Goal: Navigation & Orientation: Find specific page/section

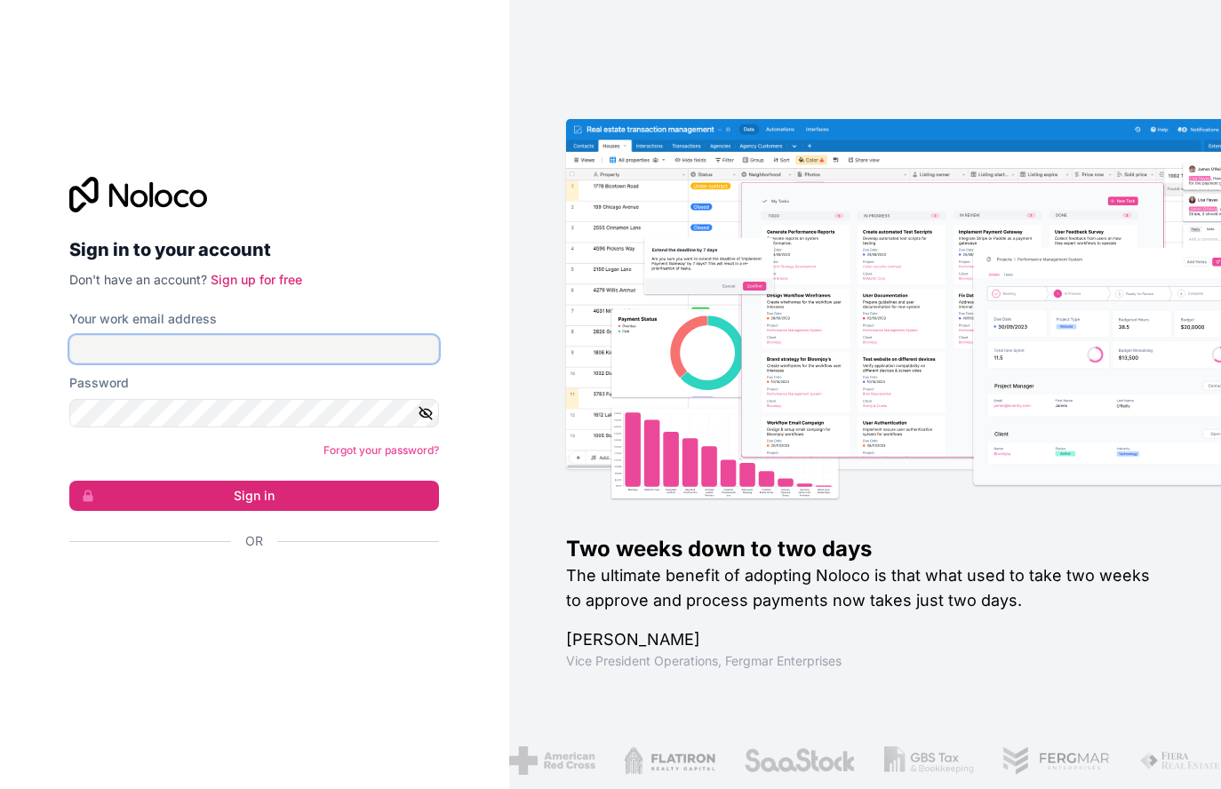
click at [280, 342] on input "Your work email address" at bounding box center [254, 349] width 370 height 28
type input "[EMAIL_ADDRESS][DOMAIN_NAME]"
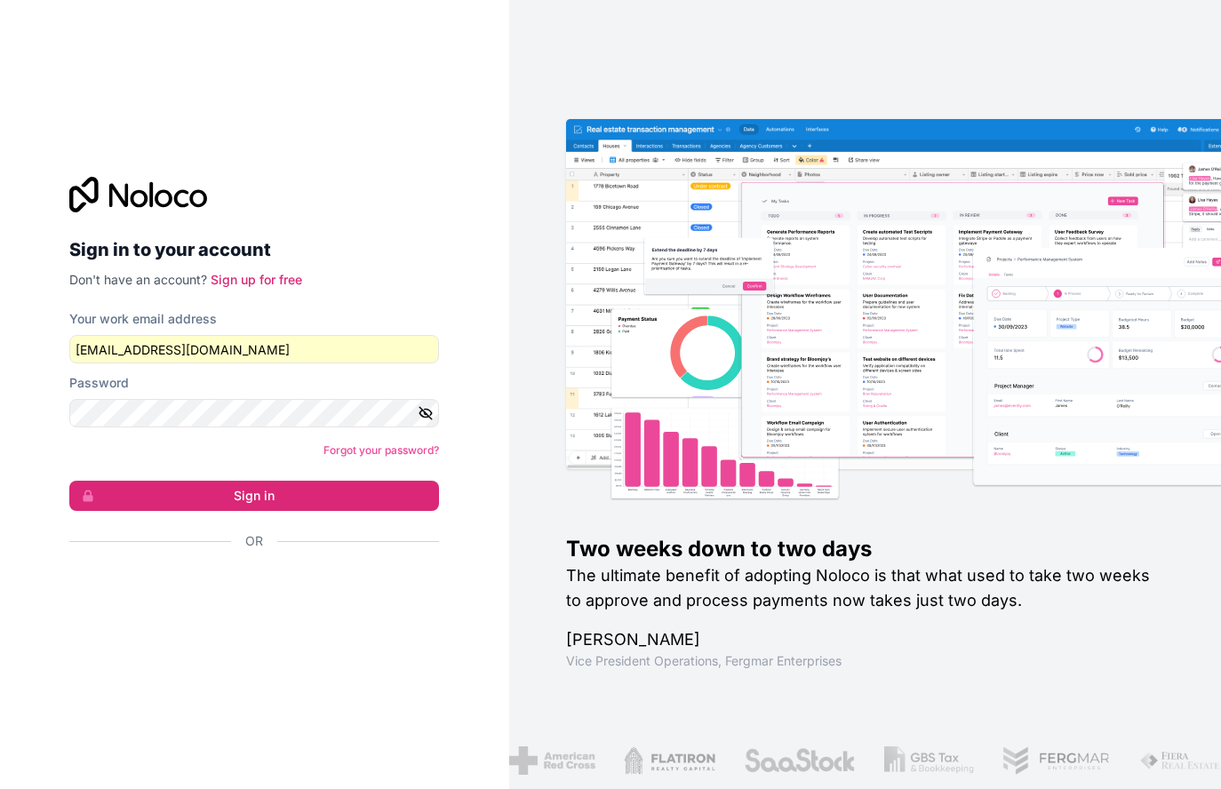
drag, startPoint x: 476, startPoint y: 551, endPoint x: 434, endPoint y: 512, distance: 57.9
click at [471, 548] on div "Sign in to your account Don't have an account? Sign up for free Your work email…" at bounding box center [254, 394] width 509 height 789
click at [404, 485] on button "Sign in" at bounding box center [254, 496] width 370 height 30
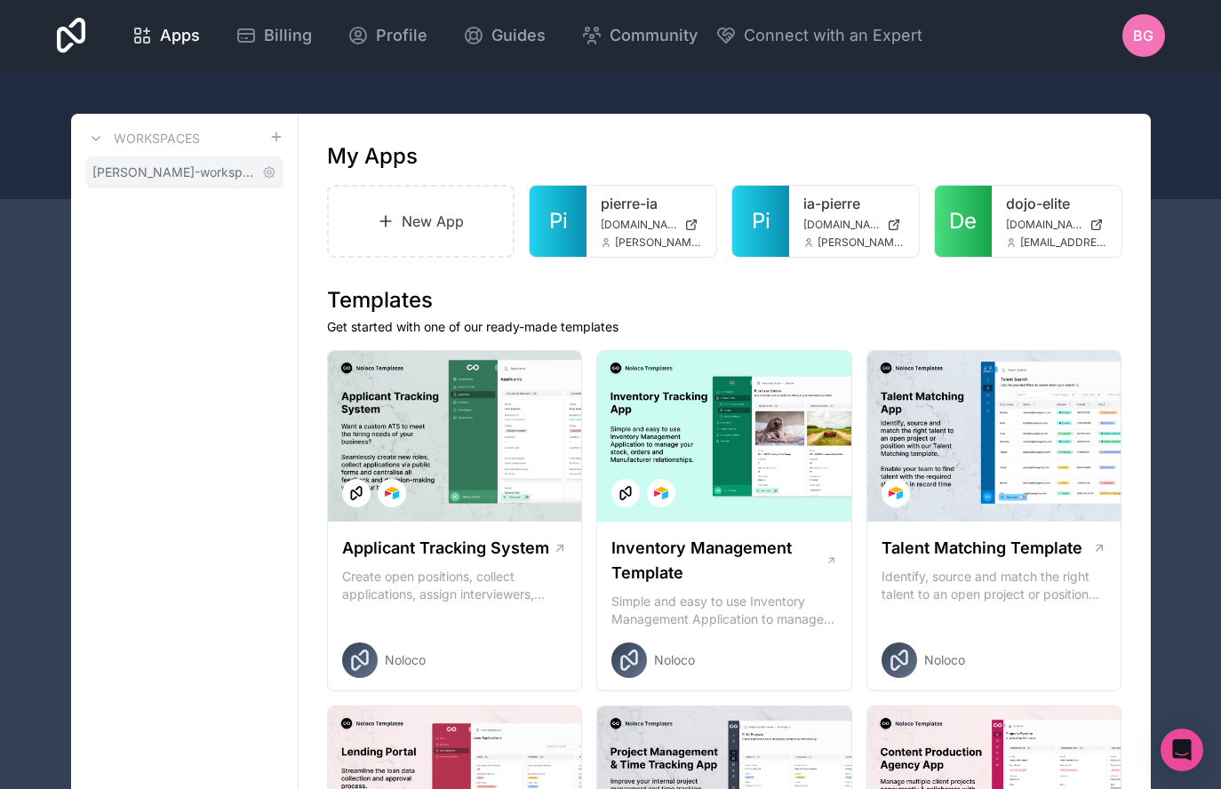
click at [175, 175] on span "[PERSON_NAME]-workspace" at bounding box center [173, 173] width 163 height 18
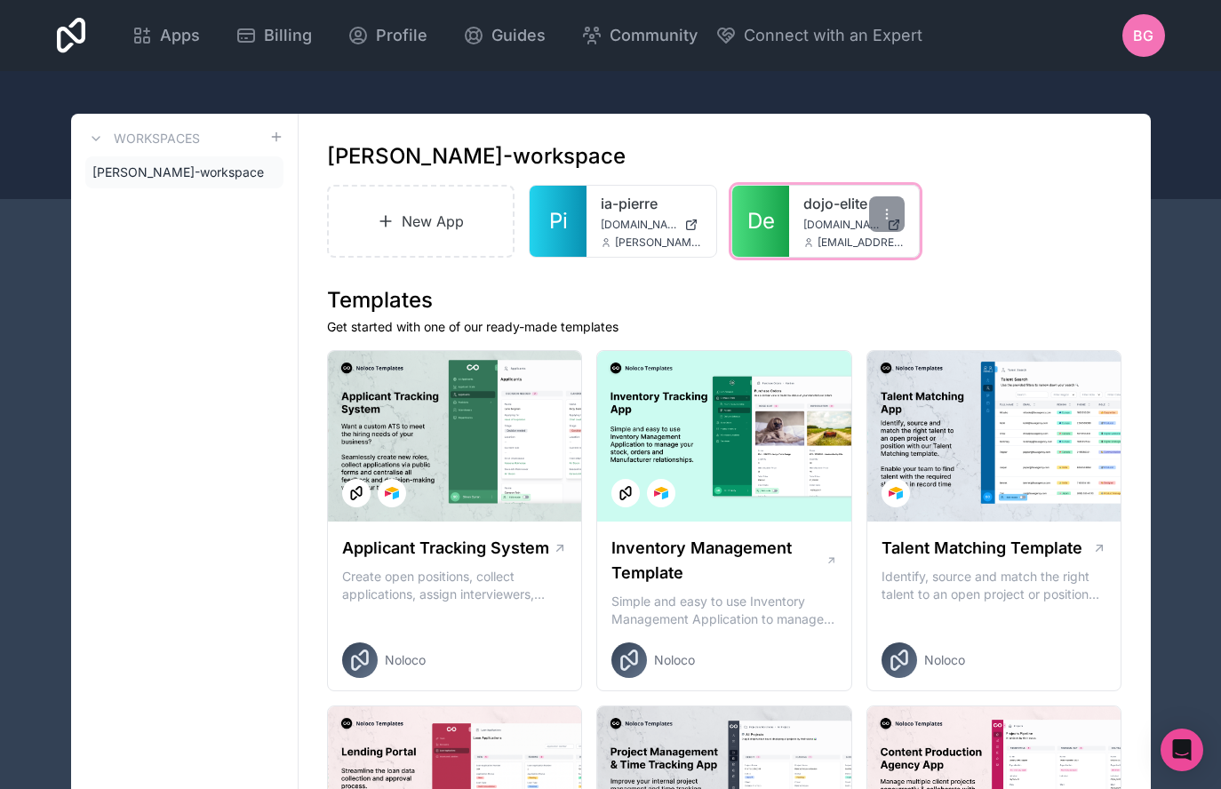
click at [834, 223] on span "[DOMAIN_NAME]" at bounding box center [841, 225] width 76 height 14
click at [187, 167] on span "[PERSON_NAME]-workspace" at bounding box center [173, 173] width 163 height 18
click at [167, 40] on span "Apps" at bounding box center [180, 35] width 40 height 25
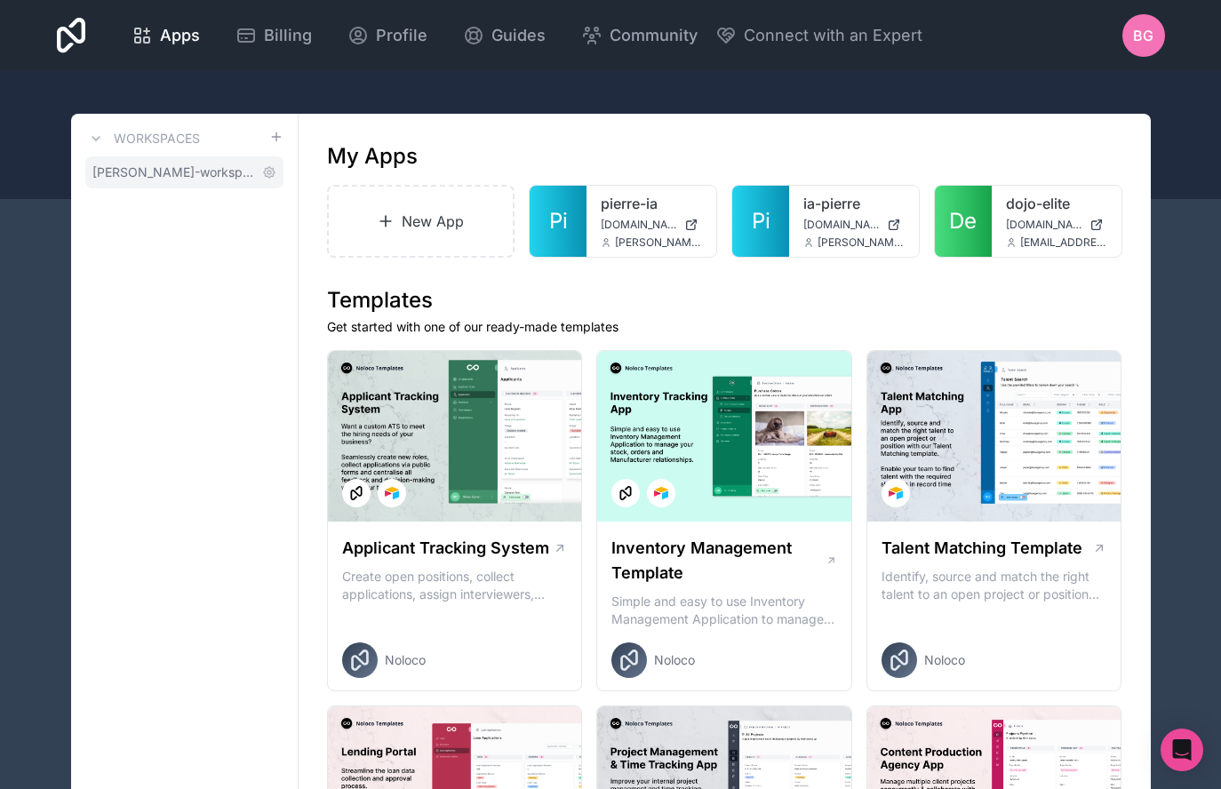
click at [161, 167] on span "[PERSON_NAME]-workspace" at bounding box center [173, 173] width 163 height 18
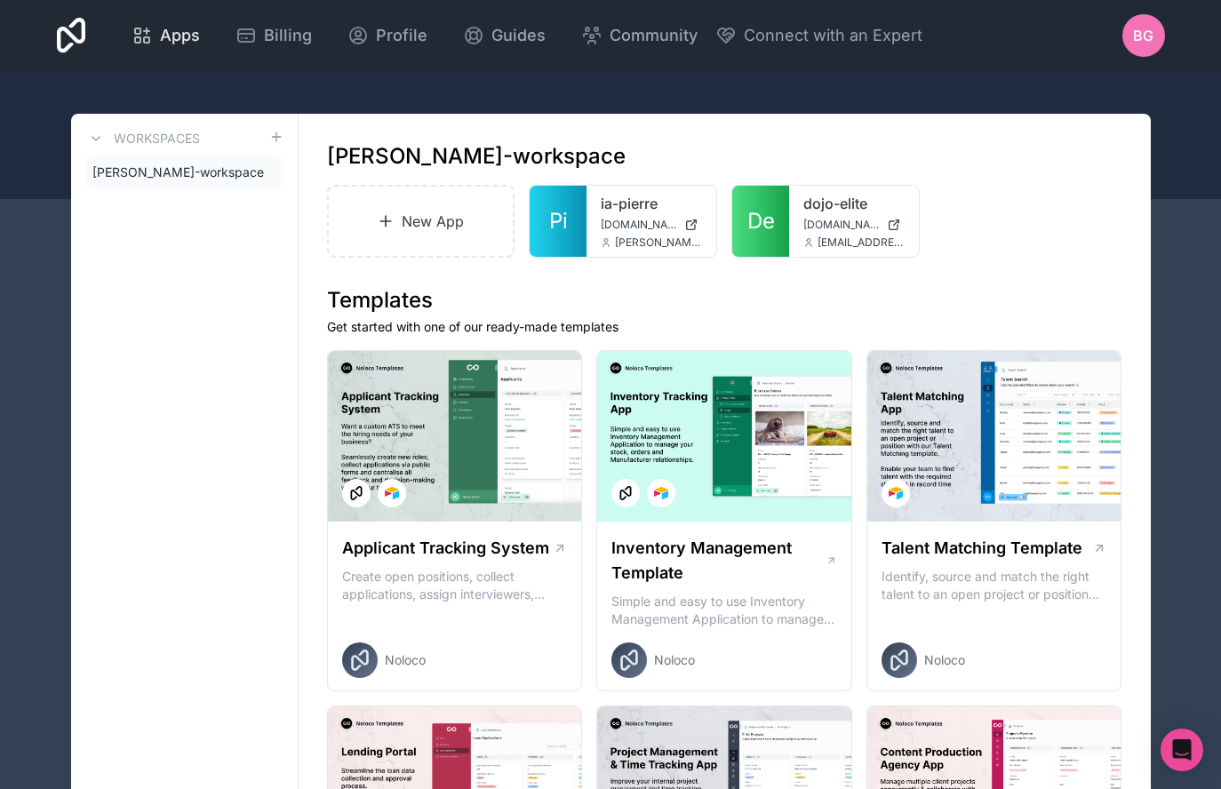
click at [198, 27] on span "Apps" at bounding box center [180, 35] width 40 height 25
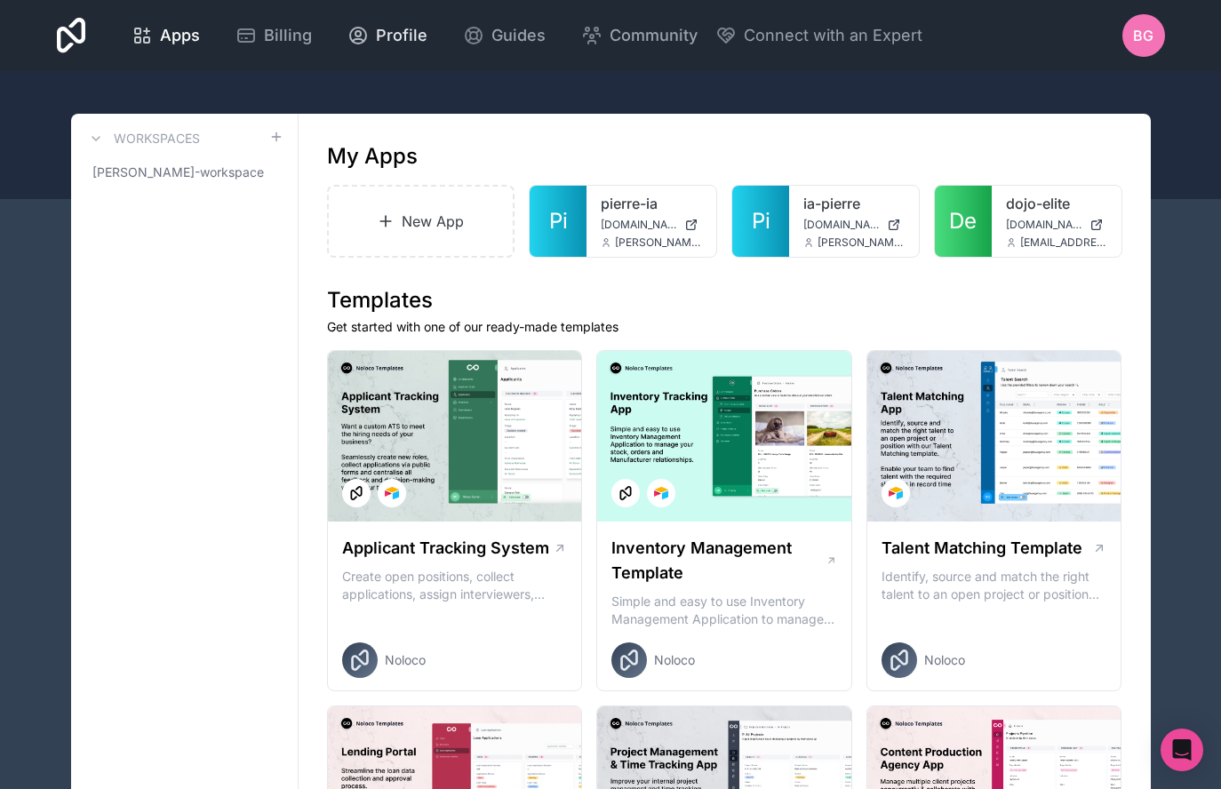
click at [406, 38] on span "Profile" at bounding box center [402, 35] width 52 height 25
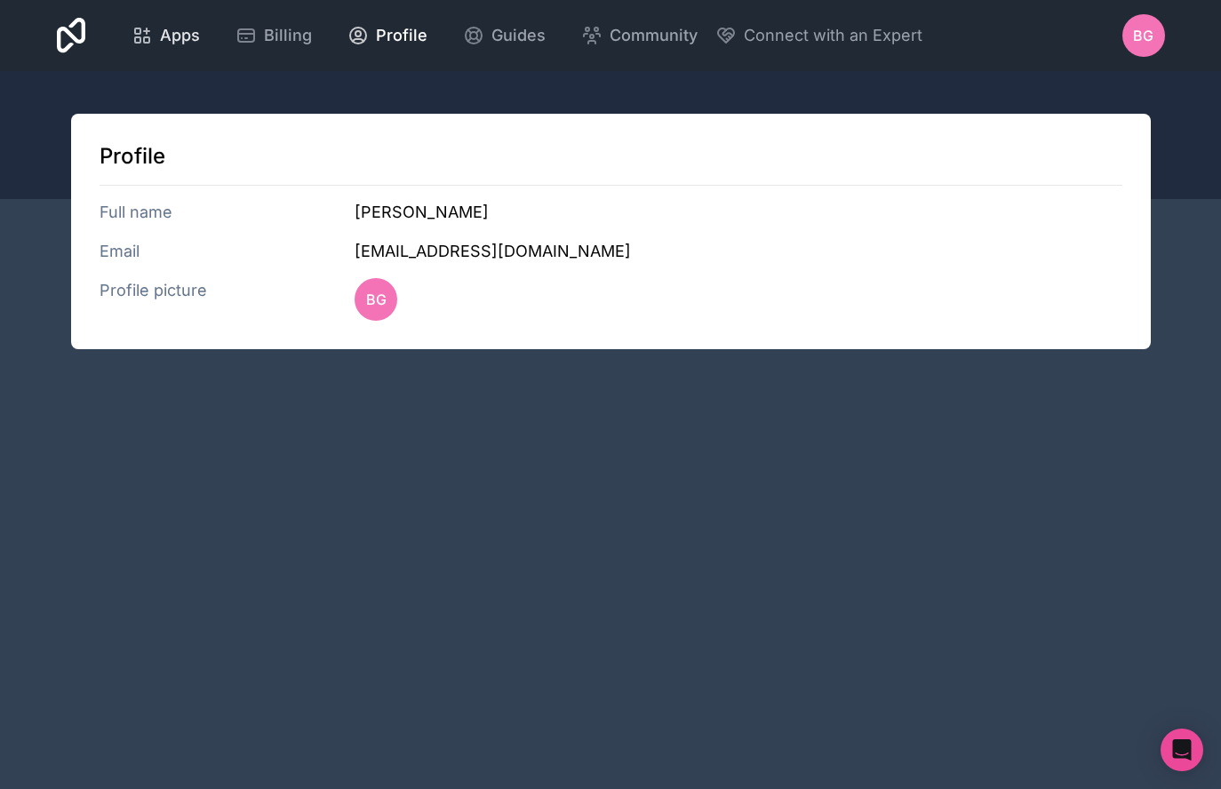
click at [172, 47] on span "Apps" at bounding box center [180, 35] width 40 height 25
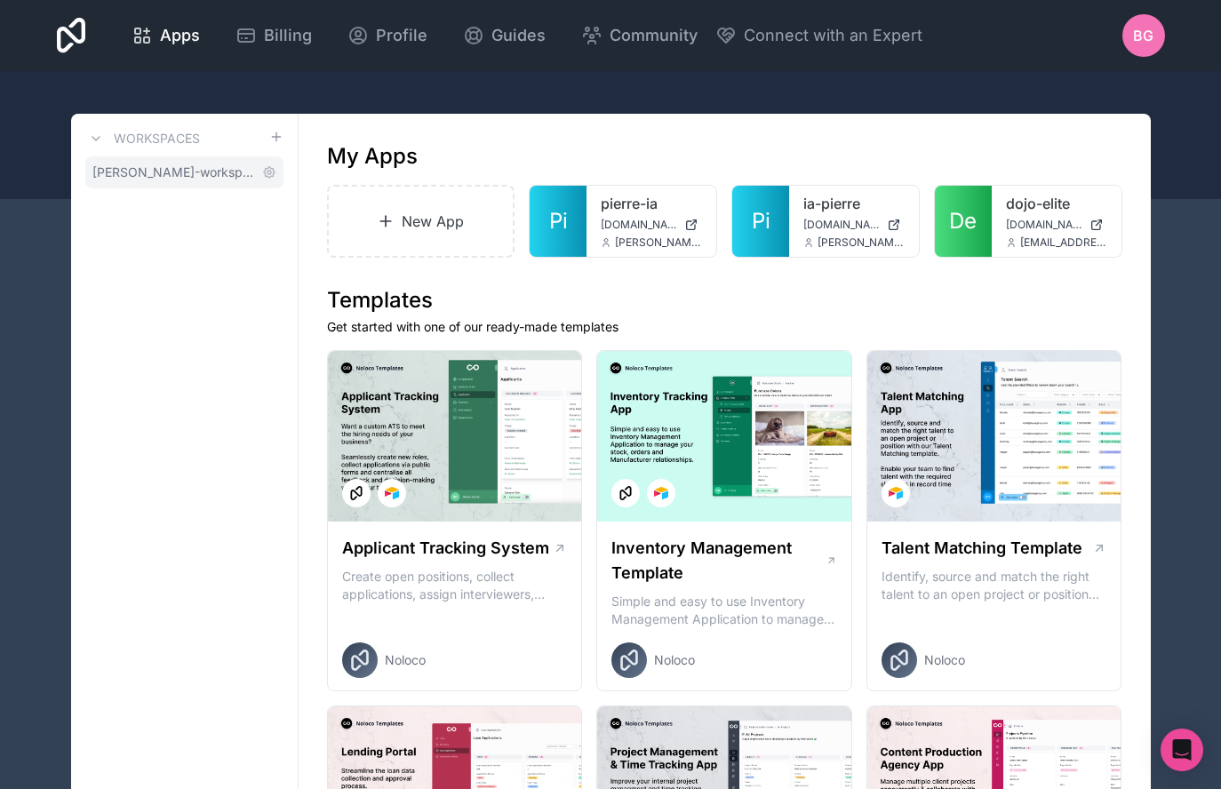
click at [159, 167] on span "[PERSON_NAME]-workspace" at bounding box center [173, 173] width 163 height 18
